Goal: Transaction & Acquisition: Purchase product/service

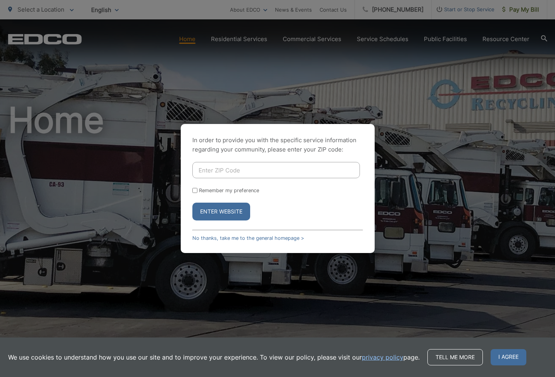
click at [259, 167] on input "Enter ZIP Code" at bounding box center [276, 170] width 168 height 16
type input "92114"
click at [233, 215] on button "Enter Website" at bounding box center [221, 212] width 58 height 18
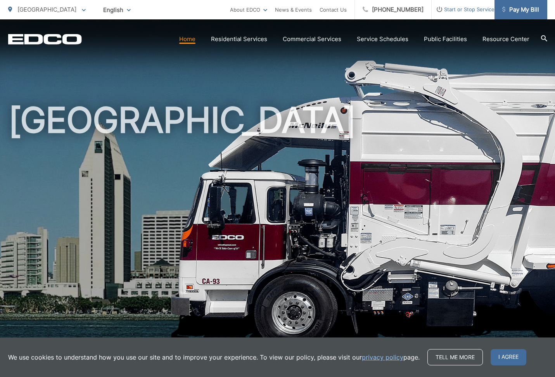
click at [519, 14] on span "Pay My Bill" at bounding box center [520, 9] width 37 height 9
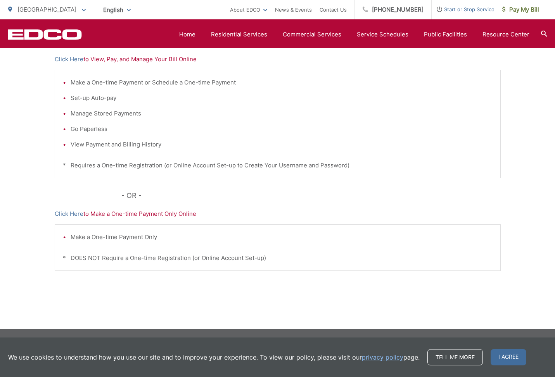
scroll to position [174, 0]
click at [65, 214] on link "Click Here" at bounding box center [69, 213] width 29 height 9
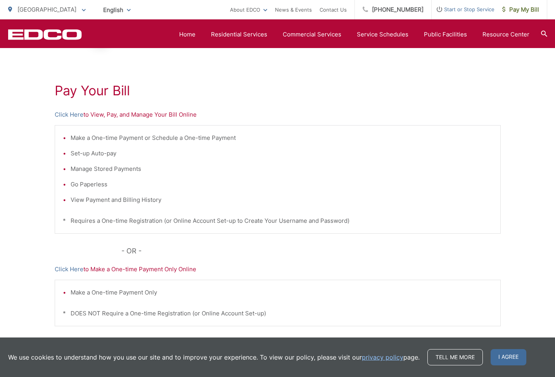
scroll to position [112, 0]
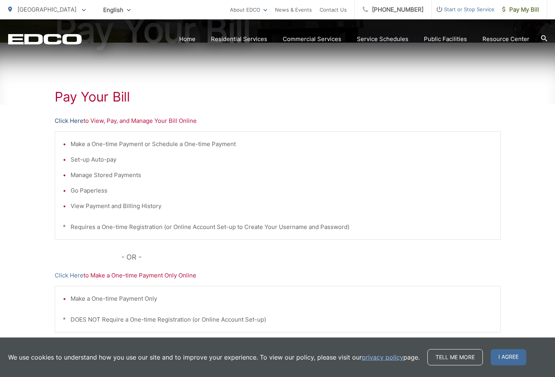
click at [76, 121] on link "Click Here" at bounding box center [69, 120] width 29 height 9
